Goal: Transaction & Acquisition: Purchase product/service

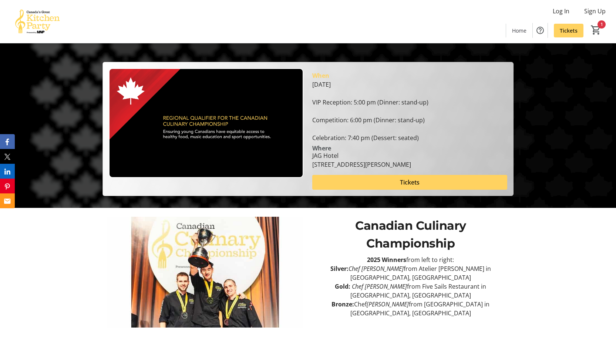
scroll to position [148, 0]
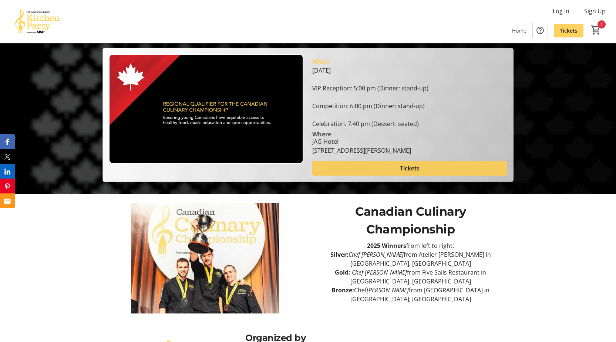
click at [433, 168] on span at bounding box center [409, 168] width 195 height 18
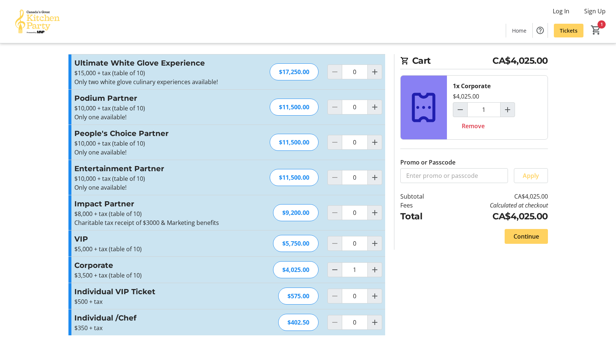
scroll to position [9, 0]
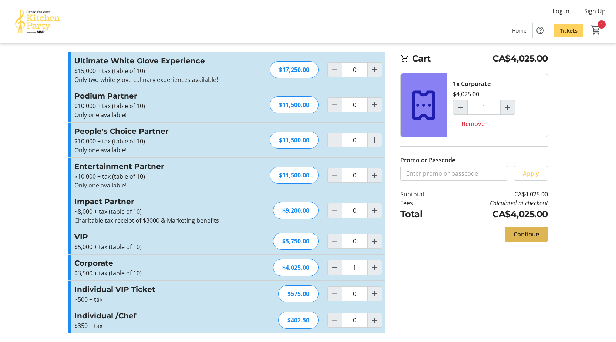
click at [530, 236] on span "Continue" at bounding box center [527, 233] width 26 height 9
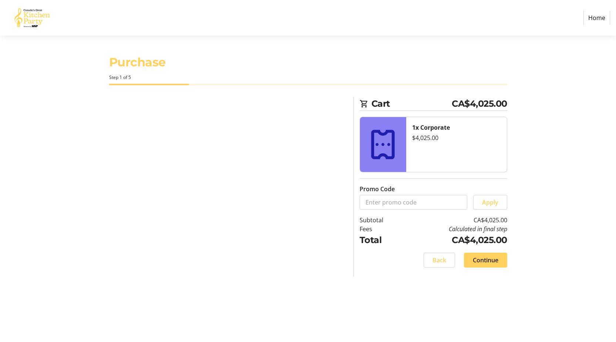
select select "CA"
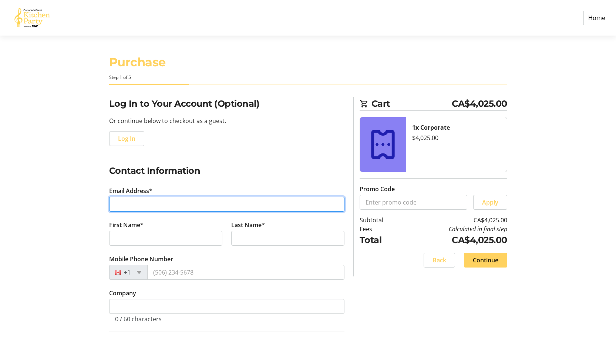
click at [176, 201] on input "Email Address*" at bounding box center [226, 203] width 235 height 15
type input "[EMAIL_ADDRESS][PERSON_NAME][DOMAIN_NAME]"
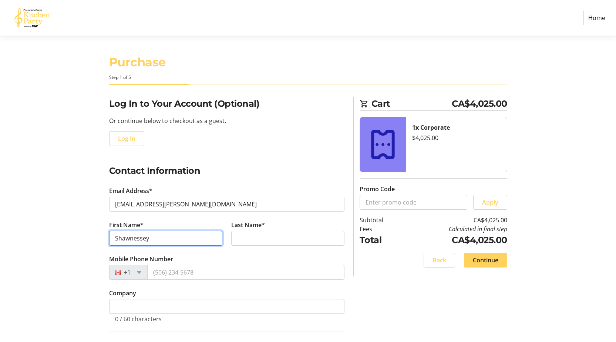
type input "Shawnessey"
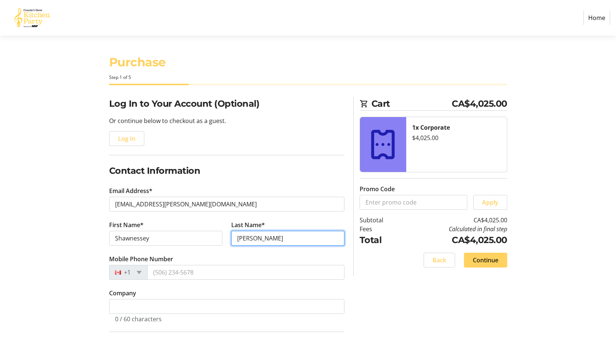
type input "[PERSON_NAME]"
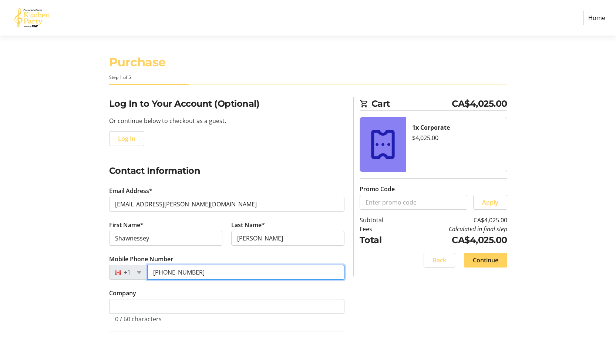
type input "[PHONE_NUMBER]"
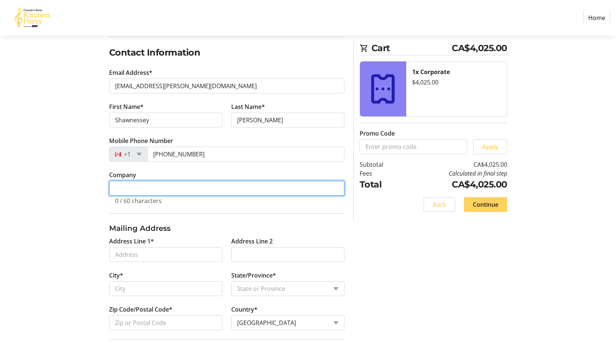
scroll to position [148, 0]
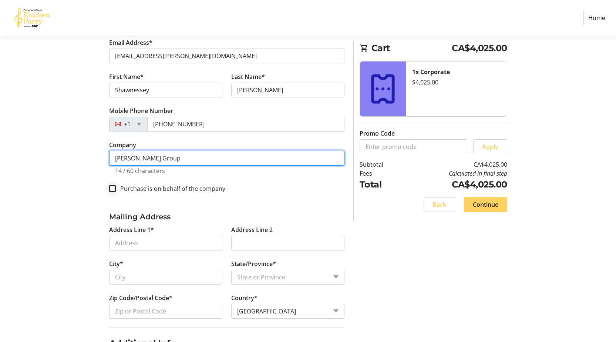
type input "[PERSON_NAME] Group"
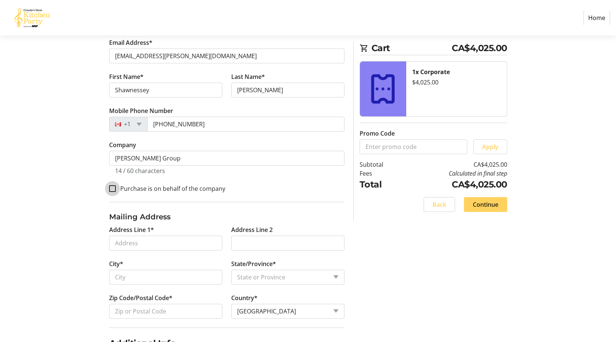
click at [110, 191] on input "Purchase is on behalf of the company" at bounding box center [112, 188] width 7 height 7
checkbox input "true"
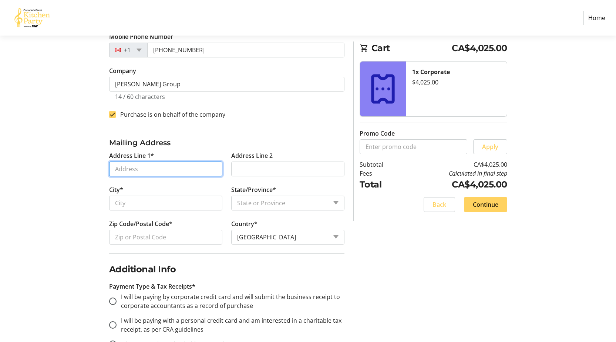
click at [168, 168] on input "Address Line 1*" at bounding box center [165, 168] width 113 height 15
click at [169, 162] on input "Address Line 1*" at bounding box center [165, 168] width 113 height 15
type input "PO Box 13003 Stn. Topsail"
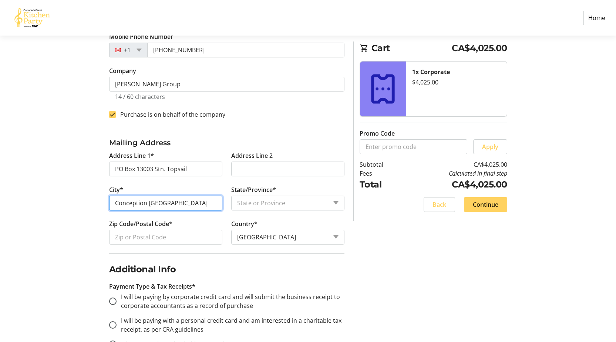
type input "Conception [GEOGRAPHIC_DATA]"
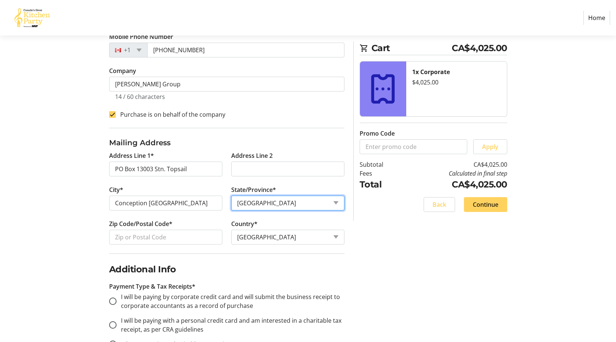
select select "NL"
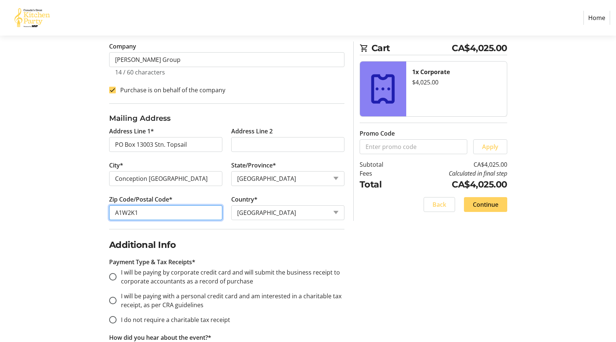
scroll to position [259, 0]
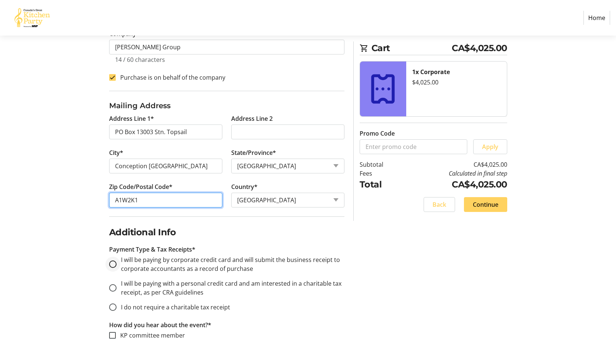
type input "A1W2K1"
click at [112, 263] on input "I will be paying by corporate credit card and will submit the business receipt …" at bounding box center [112, 263] width 7 height 7
radio input "true"
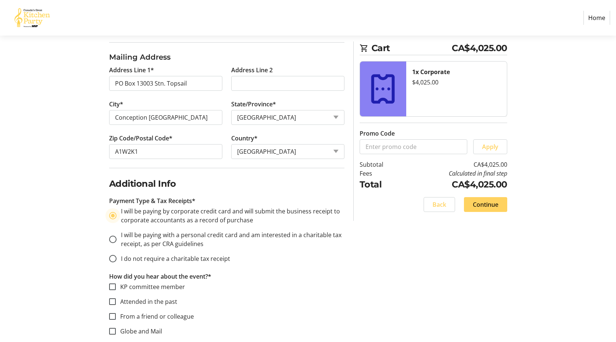
scroll to position [370, 0]
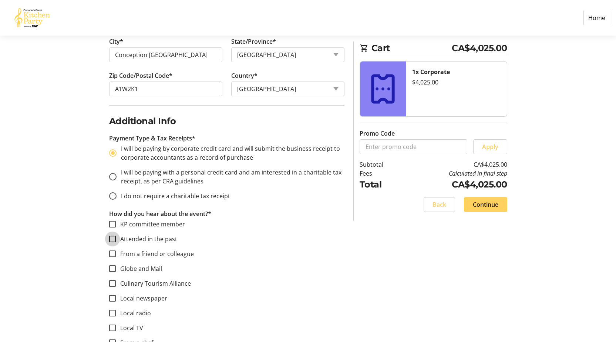
click at [110, 238] on input "Attended in the past" at bounding box center [112, 238] width 7 height 7
checkbox input "true"
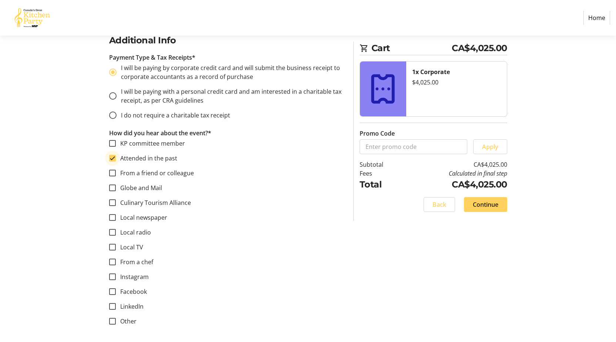
scroll to position [452, 0]
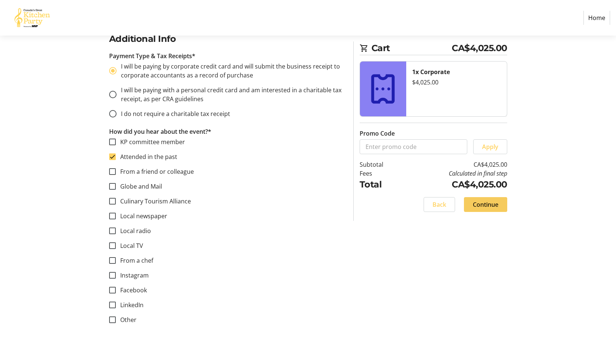
click at [482, 206] on span "Continue" at bounding box center [486, 204] width 26 height 9
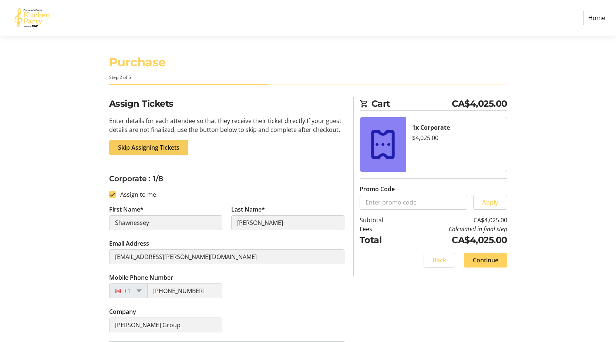
click at [168, 151] on span "Skip Assigning Tickets" at bounding box center [148, 147] width 61 height 9
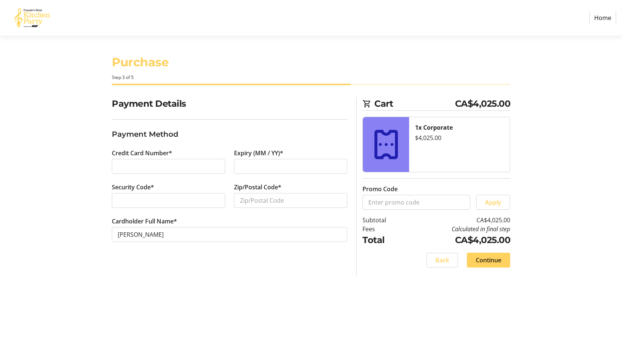
click at [137, 195] on div at bounding box center [168, 200] width 113 height 15
click at [268, 204] on input "Zip/Postal Code*" at bounding box center [290, 200] width 113 height 15
type input "a1W 2K1"
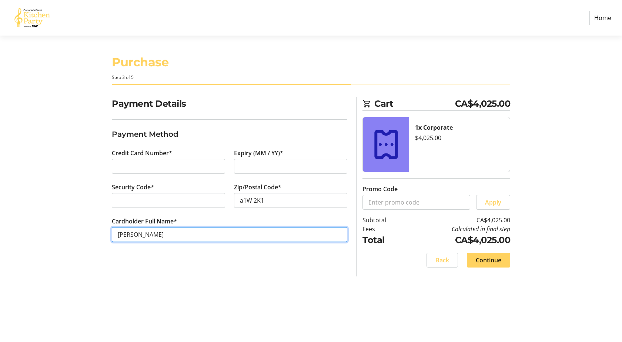
drag, startPoint x: 194, startPoint y: 232, endPoint x: 6, endPoint y: 221, distance: 189.0
click at [0, 212] on section "Purchase Step 3 of 5 Cart CA$4,025.00 1x Corporate $4,025.00 Promo Code Apply S…" at bounding box center [311, 189] width 622 height 306
type input "WDI Coffee"
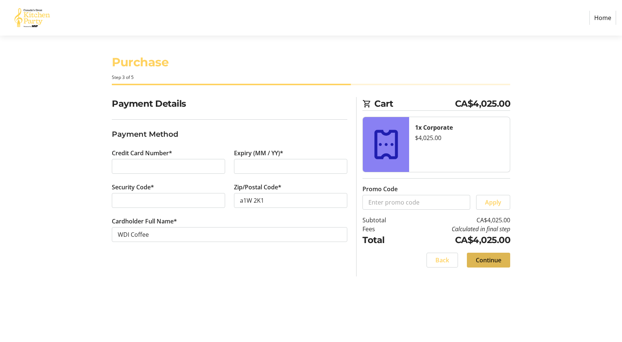
click at [494, 259] on span "Continue" at bounding box center [488, 259] width 26 height 9
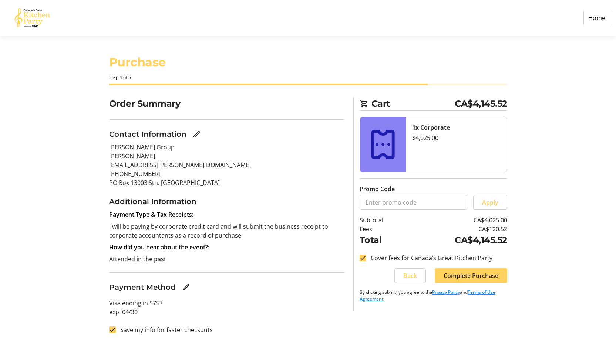
scroll to position [1, 0]
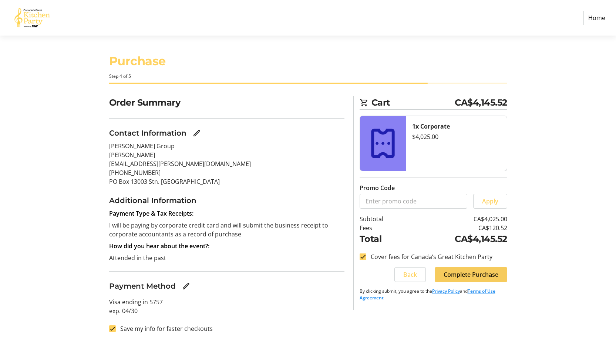
click at [473, 276] on span "Complete Purchase" at bounding box center [471, 274] width 55 height 9
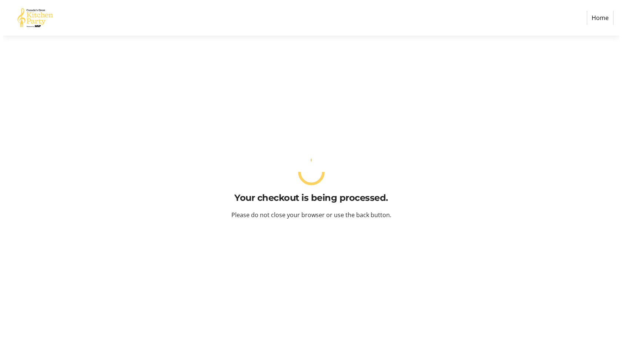
scroll to position [0, 0]
